Goal: Find specific page/section: Find specific page/section

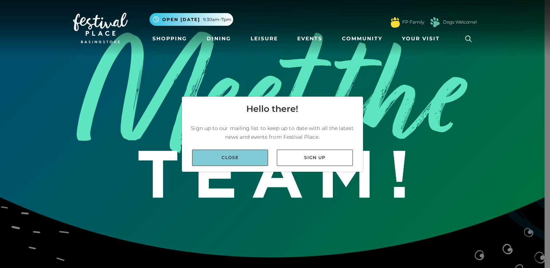
click at [251, 155] on link "Close" at bounding box center [230, 158] width 76 height 16
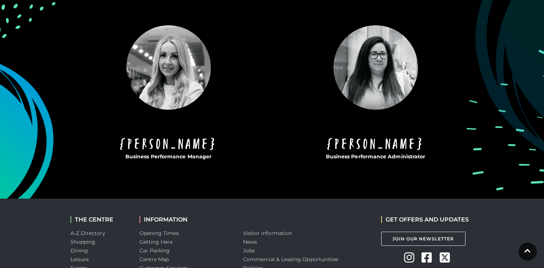
scroll to position [692, 0]
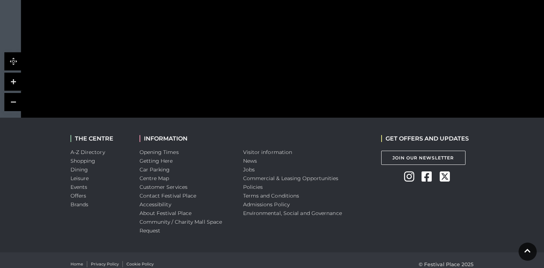
scroll to position [533, 0]
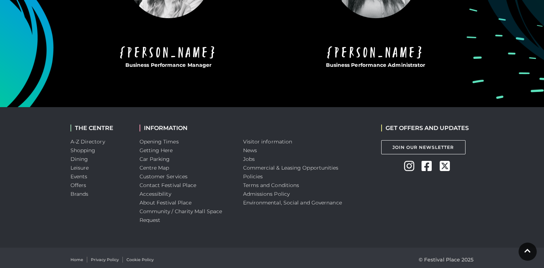
scroll to position [692, 0]
